Goal: Find specific fact: Find specific fact

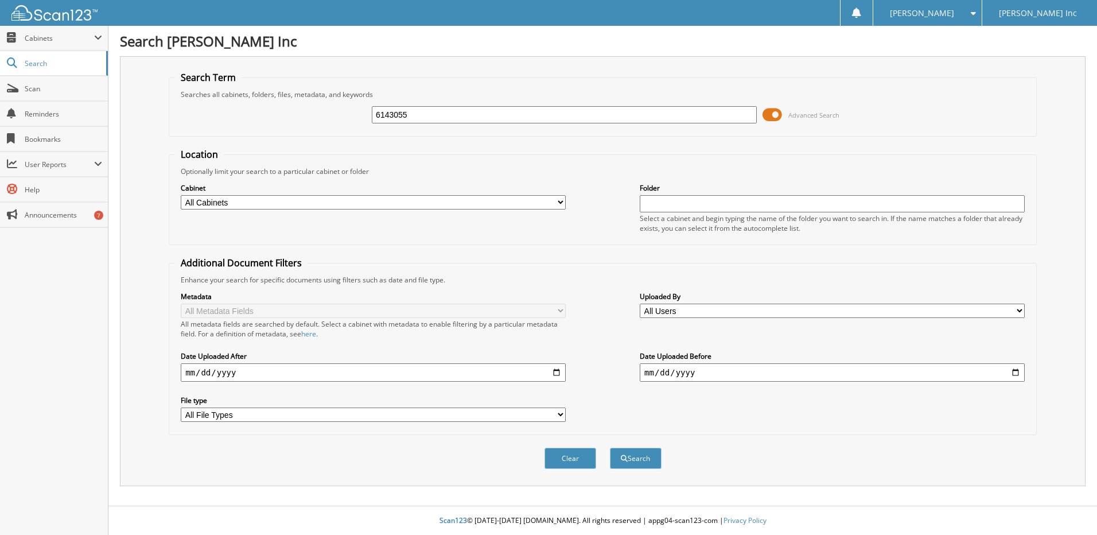
type input "6143055"
click at [610, 448] on button "Search" at bounding box center [636, 458] width 52 height 21
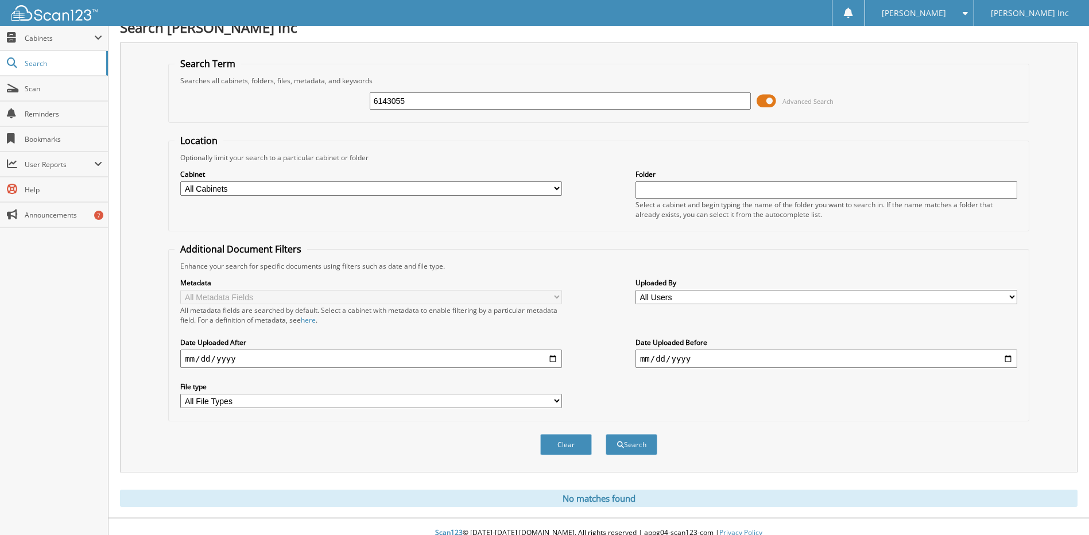
scroll to position [26, 0]
